Goal: Information Seeking & Learning: Find specific fact

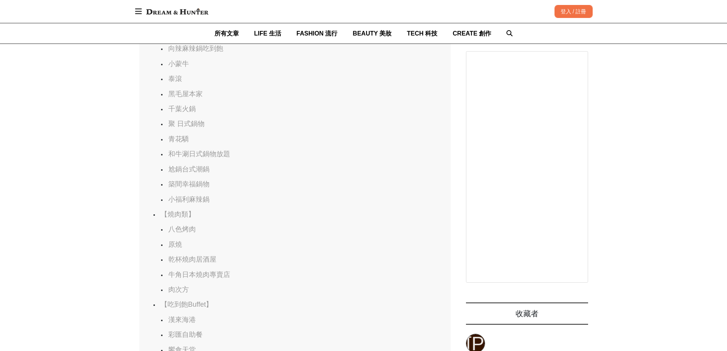
scroll to position [610, 0]
click at [203, 127] on link "聚 日式鍋物" at bounding box center [186, 123] width 36 height 8
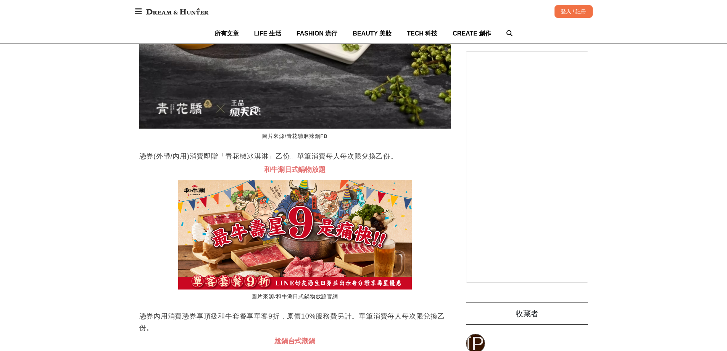
scroll to position [0, 0]
drag, startPoint x: 134, startPoint y: 250, endPoint x: 294, endPoint y: 290, distance: 164.8
drag, startPoint x: 165, startPoint y: 266, endPoint x: 300, endPoint y: 293, distance: 137.1
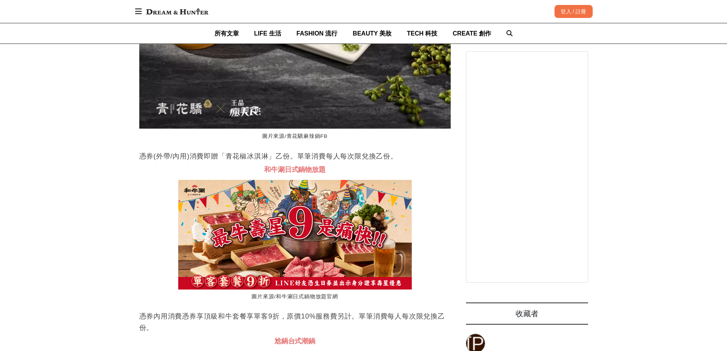
copy p "非生日當天於使用效期內，憑券內用消費單人套餐或雙人套餐(不含自助吧低消)，打卡即贈「富士肉肉山」乙份(肉品限雪花豬肉)。單筆消費每人每次限兌換乙份。優惠僅限壽…"
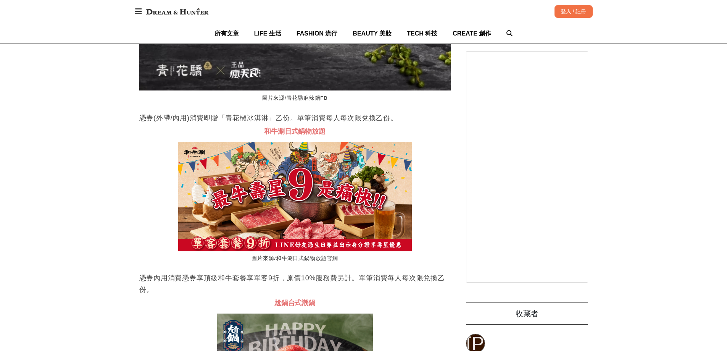
scroll to position [0, 934]
drag, startPoint x: 169, startPoint y: 230, endPoint x: 373, endPoint y: 243, distance: 204.6
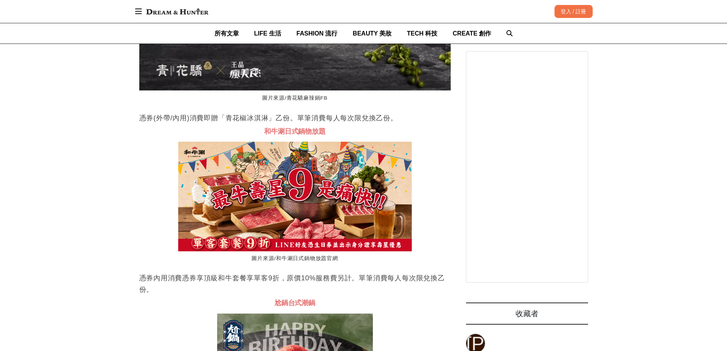
scroll to position [0, 934]
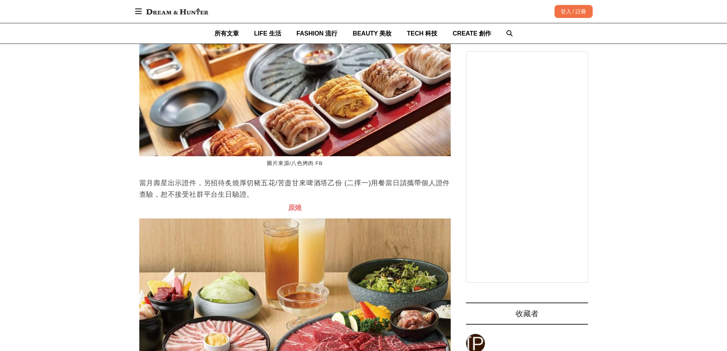
scroll to position [6827, 0]
